Goal: Use online tool/utility: Utilize a website feature to perform a specific function

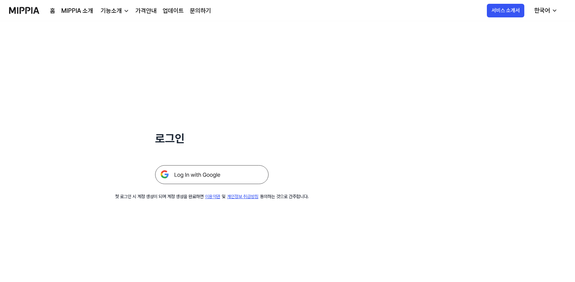
click at [206, 177] on img at bounding box center [212, 174] width 114 height 19
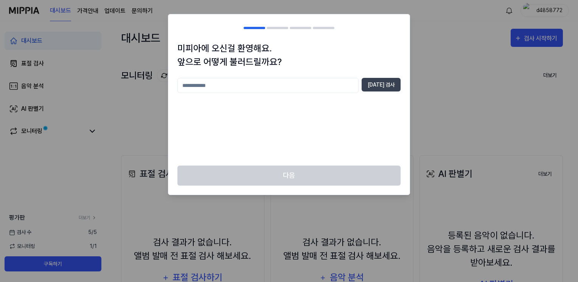
click at [245, 87] on input "text" at bounding box center [268, 85] width 181 height 15
type input "*"
type input "*****"
click at [388, 89] on button "[DATE] 검사" at bounding box center [381, 85] width 39 height 14
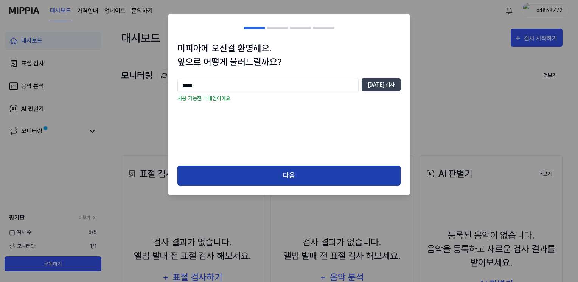
click at [313, 177] on button "다음" at bounding box center [289, 176] width 223 height 20
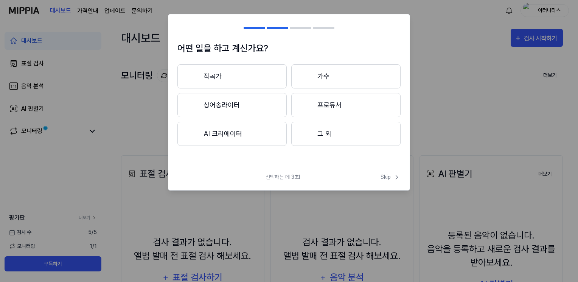
click at [227, 135] on button "AI 크리에이터" at bounding box center [232, 134] width 109 height 24
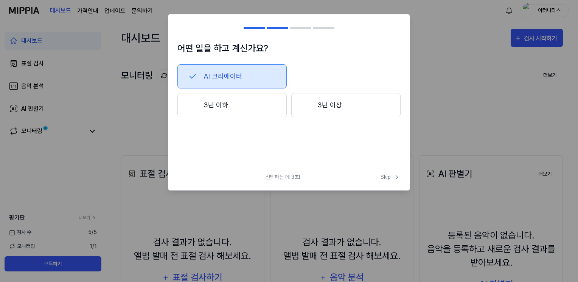
click at [251, 106] on button "3년 이하" at bounding box center [232, 105] width 109 height 24
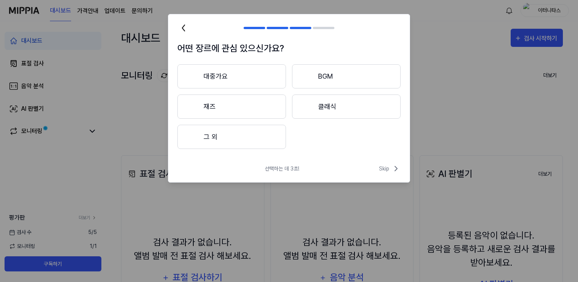
click at [257, 72] on button "대중가요" at bounding box center [232, 76] width 109 height 24
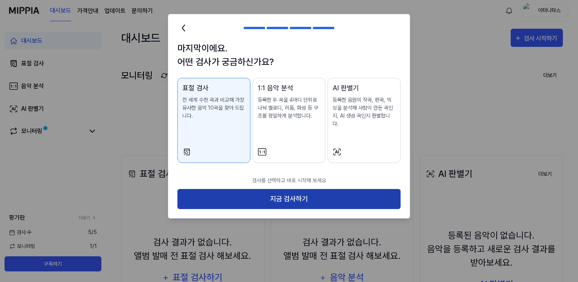
click at [254, 193] on button "지금 검사하기" at bounding box center [289, 199] width 223 height 20
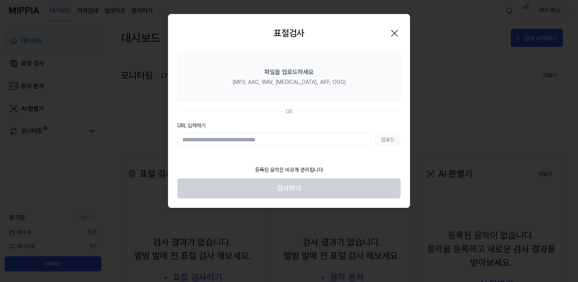
click at [382, 140] on div "업로드" at bounding box center [289, 140] width 223 height 14
click at [256, 140] on input "URL 입력하기" at bounding box center [275, 140] width 195 height 14
click at [213, 140] on input "URL 입력하기" at bounding box center [275, 140] width 195 height 14
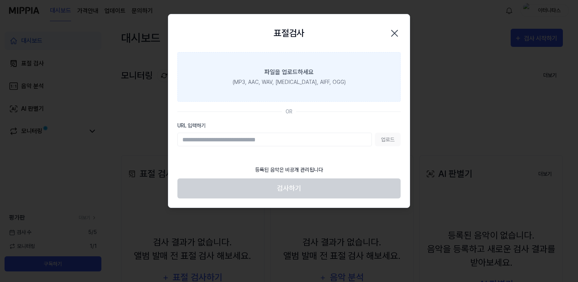
click at [271, 84] on div "(MP3, AAC, WAV, [MEDICAL_DATA], AIFF, OGG)" at bounding box center [289, 82] width 113 height 8
click at [0, 0] on input "파일을 업로드하세요 (MP3, AAC, WAV, [MEDICAL_DATA], AIFF, OGG)" at bounding box center [0, 0] width 0 height 0
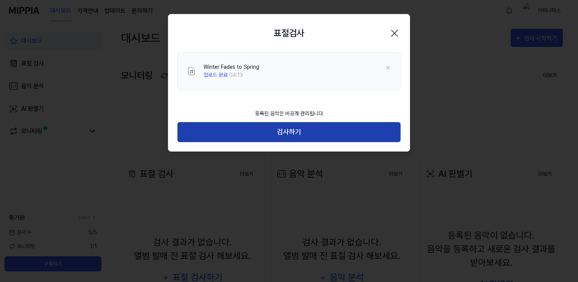
click at [256, 132] on button "검사하기" at bounding box center [289, 132] width 223 height 20
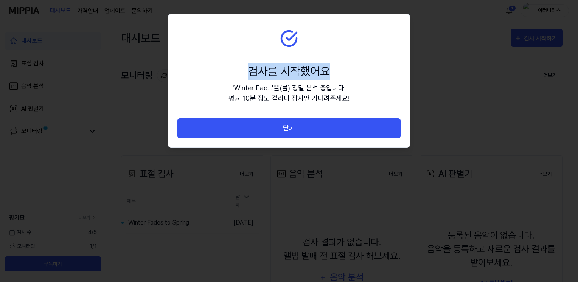
drag, startPoint x: 376, startPoint y: 69, endPoint x: 431, endPoint y: 109, distance: 68.1
click at [432, 109] on body "대시보드 가격안내 업데이트 문의하기 1 이터니타스 대시보드 표절 검사 음악 분석 AI 판별기 모니터링 평가판 더보기 검사 [DATE] 모니터링…" at bounding box center [289, 141] width 578 height 282
click at [370, 116] on section "검사를 시작했어요 ' Winter Fad... ' 을(를) 정밀 분석 중입니다. 평균 10분 정도 걸리니 잠시만 기다려주세요!" at bounding box center [288, 66] width 241 height 104
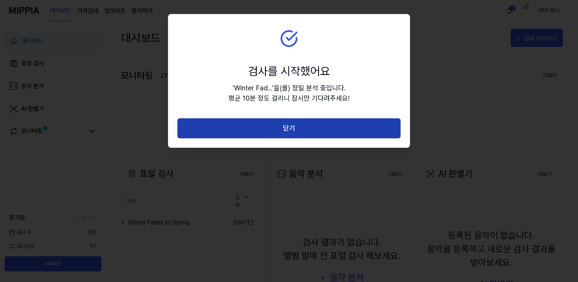
click at [367, 128] on button "닫기" at bounding box center [289, 128] width 223 height 20
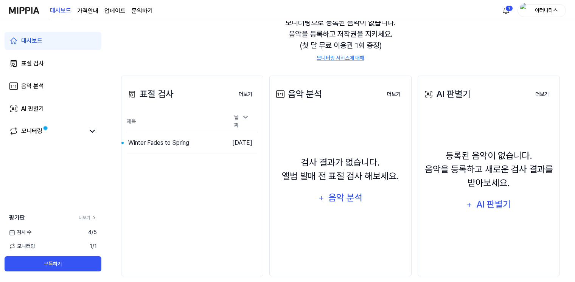
scroll to position [51, 0]
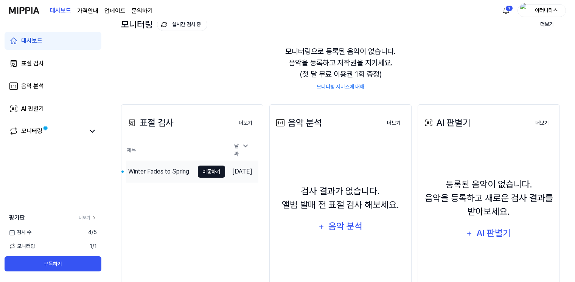
click at [212, 173] on button "이동하기" at bounding box center [211, 172] width 27 height 12
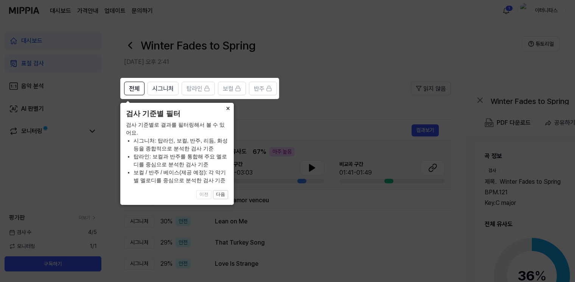
click at [230, 107] on button "×" at bounding box center [228, 108] width 12 height 11
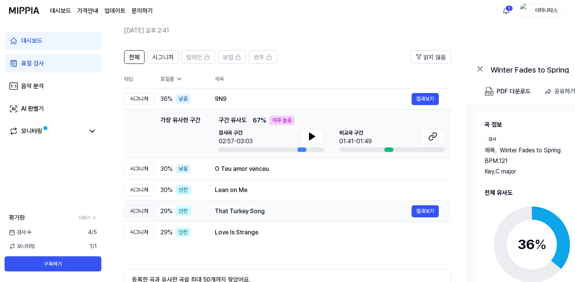
scroll to position [23, 0]
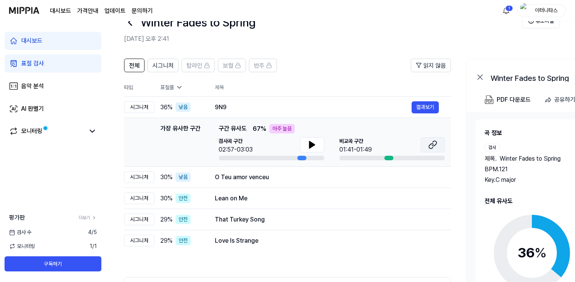
click at [431, 145] on icon at bounding box center [432, 144] width 9 height 9
